Goal: Browse casually

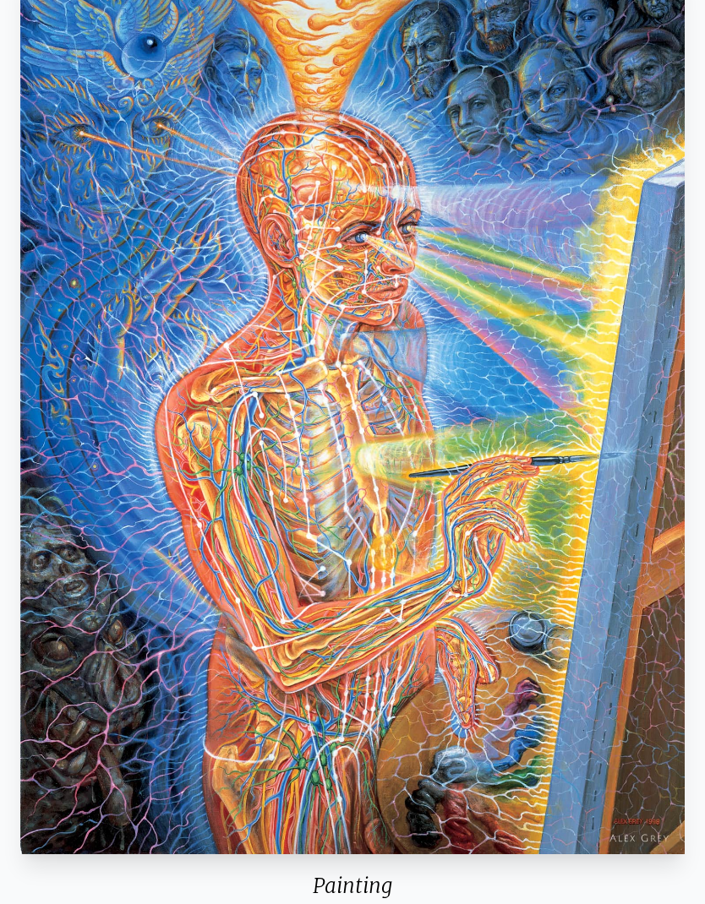
scroll to position [164, 0]
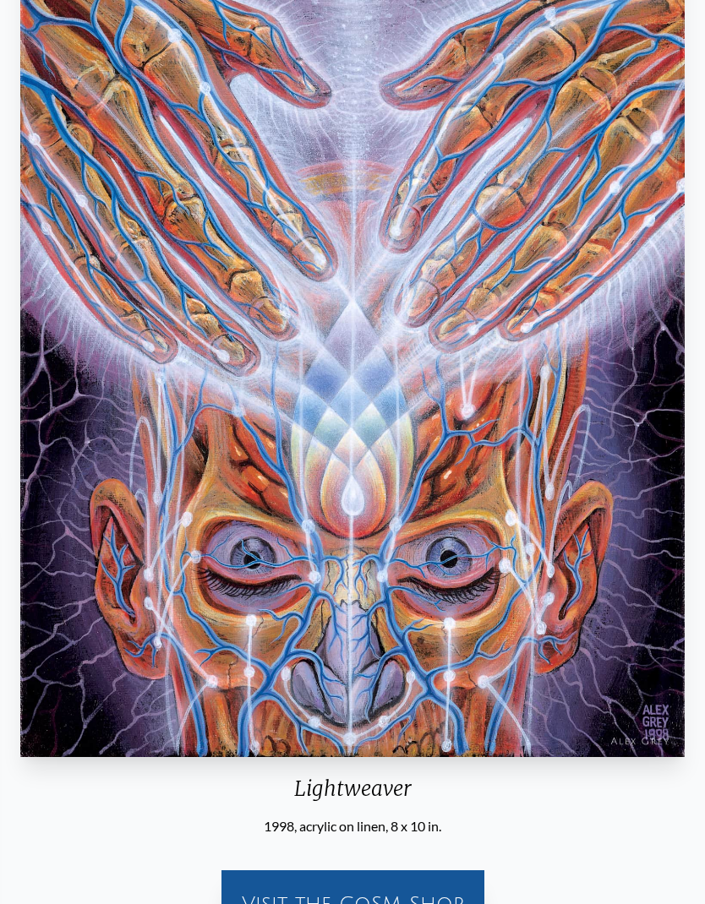
scroll to position [232, 0]
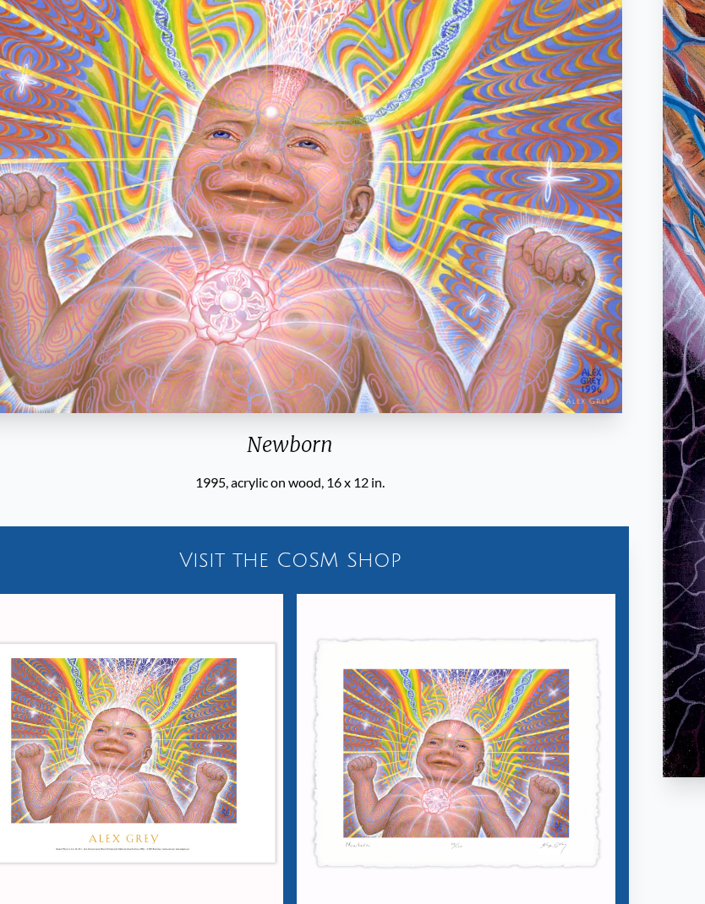
scroll to position [212, 0]
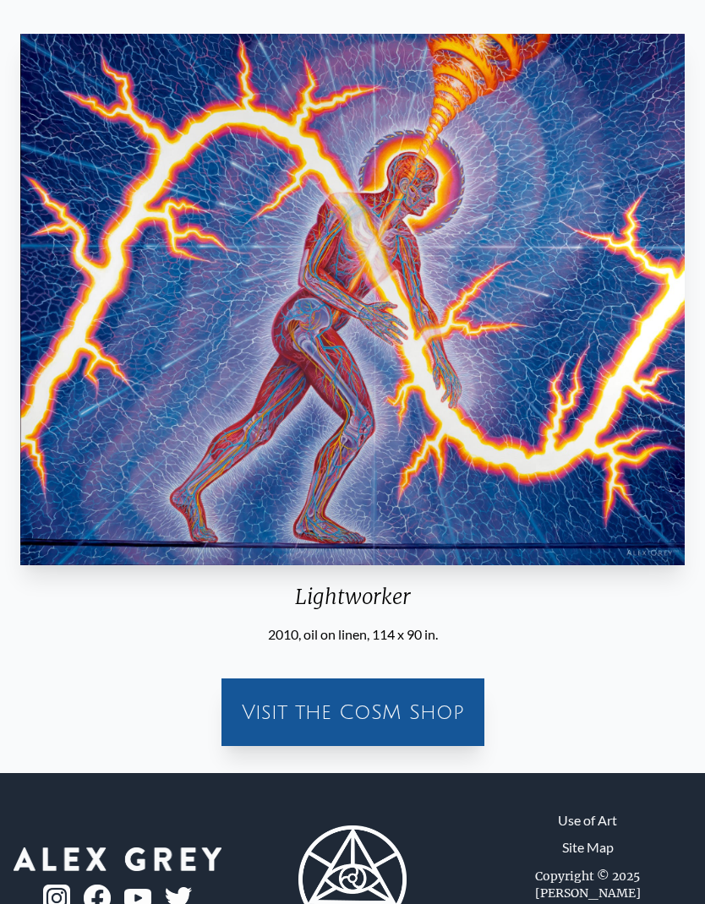
scroll to position [95, 0]
